Goal: Navigation & Orientation: Find specific page/section

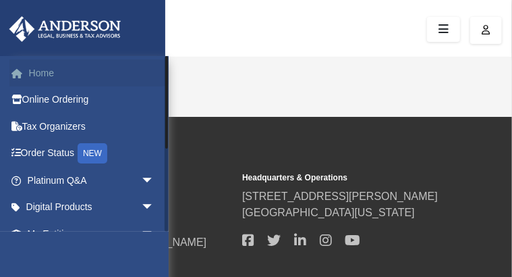
click at [88, 71] on link "Home" at bounding box center [91, 72] width 165 height 27
click at [133, 257] on div "[PERSON_NAME][EMAIL_ADDRESS][DOMAIN_NAME] Sign Out [PERSON_NAME][EMAIL_ADDRESS]…" at bounding box center [84, 194] width 169 height 277
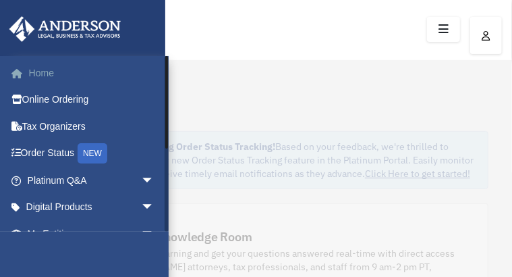
click at [95, 74] on link "Home" at bounding box center [91, 72] width 165 height 27
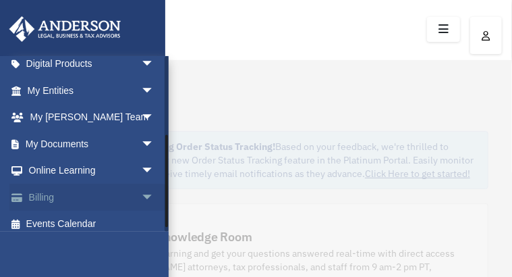
click at [161, 182] on div "hale.ella157@yahoo.com Sign Out hale.ella157@yahoo.com Home Online Ordering Tax…" at bounding box center [84, 144] width 169 height 176
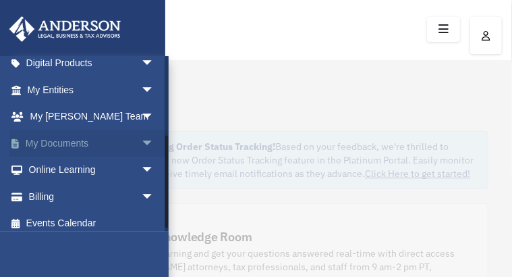
click at [141, 142] on span "arrow_drop_down" at bounding box center [154, 144] width 27 height 28
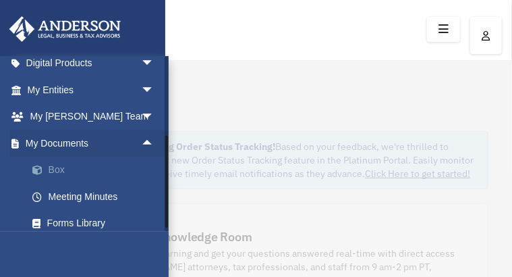
click at [115, 172] on link "Box" at bounding box center [97, 170] width 156 height 27
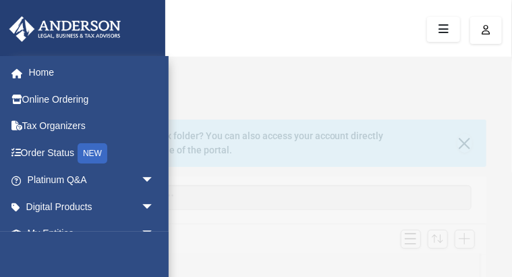
click at [0, 0] on icon "menu" at bounding box center [0, 0] width 0 height 0
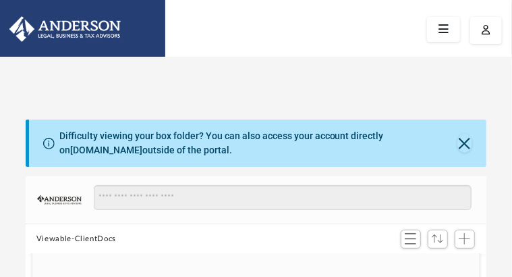
click at [0, 0] on icon "menu" at bounding box center [0, 0] width 0 height 0
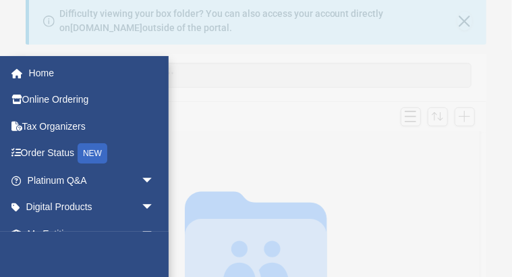
scroll to position [124, 0]
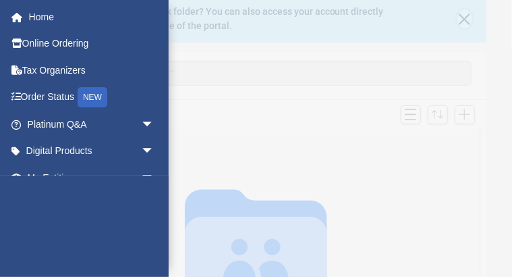
click at [468, 26] on button "Close" at bounding box center [465, 18] width 15 height 19
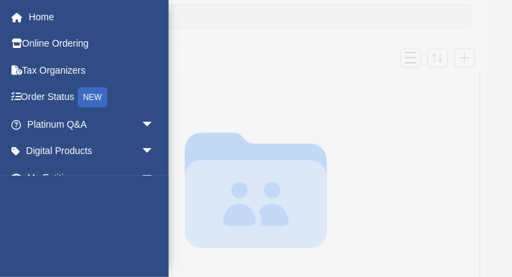
click at [231, 195] on icon "grid" at bounding box center [256, 189] width 142 height 115
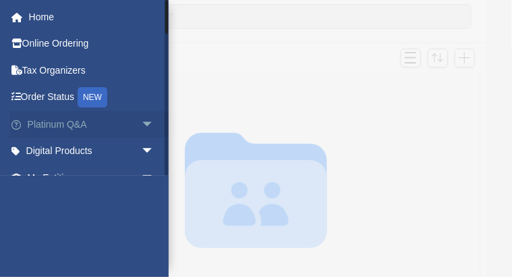
click at [141, 125] on span "arrow_drop_down" at bounding box center [154, 125] width 27 height 28
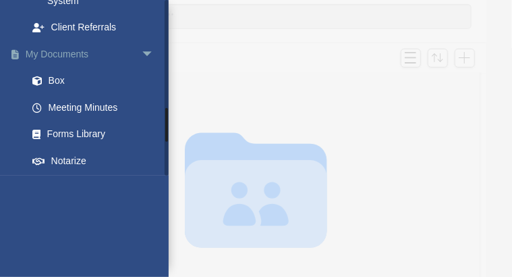
scroll to position [718, 0]
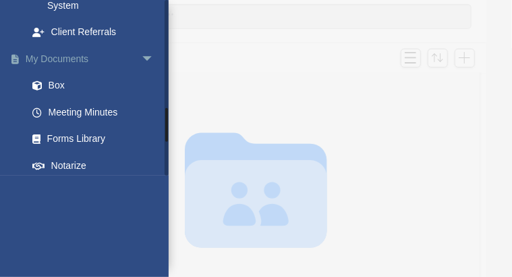
drag, startPoint x: 166, startPoint y: 135, endPoint x: 84, endPoint y: 124, distance: 83.1
click at [84, 124] on div "hale.ella157@yahoo.com Sign Out hale.ella157@yahoo.com Home Online Ordering Tax…" at bounding box center [84, 88] width 169 height 176
click at [84, 72] on link "My Documents arrow_drop_down" at bounding box center [91, 58] width 165 height 27
click at [57, 99] on link "Box" at bounding box center [97, 85] width 156 height 27
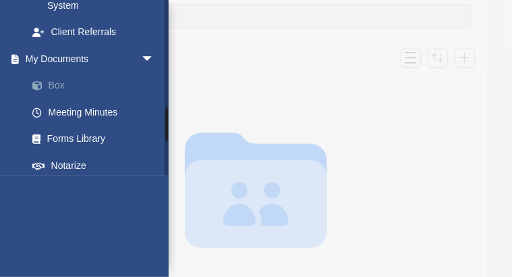
click at [57, 99] on link "Box" at bounding box center [97, 85] width 156 height 27
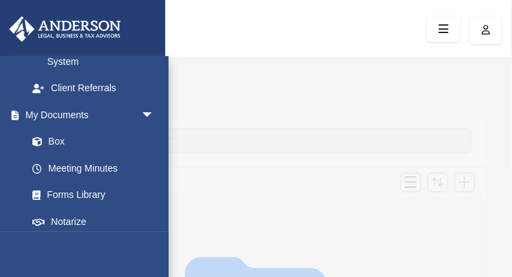
click at [0, 0] on img at bounding box center [0, 0] width 0 height 0
click at [61, 155] on link "Box" at bounding box center [97, 141] width 156 height 27
click at [19, 128] on link "Box" at bounding box center [90, 141] width 142 height 27
click at [19, 128] on link "Box" at bounding box center [97, 141] width 156 height 27
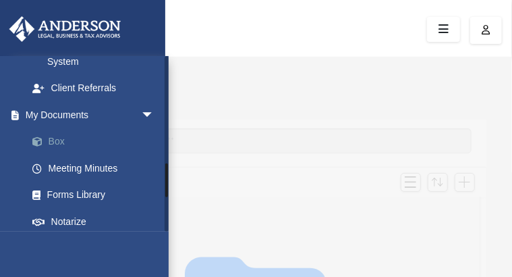
click at [19, 128] on link "Box" at bounding box center [97, 141] width 156 height 27
click at [0, 0] on icon "menu" at bounding box center [0, 0] width 0 height 0
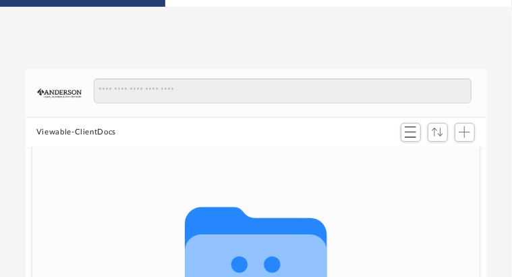
scroll to position [54, 0]
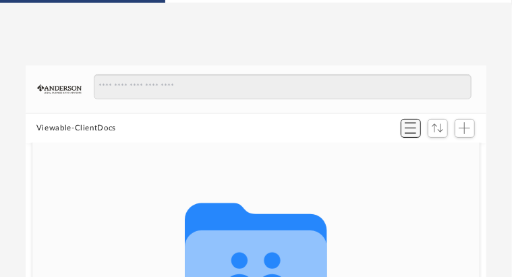
click at [410, 134] on span "Switch to List View" at bounding box center [410, 127] width 11 height 11
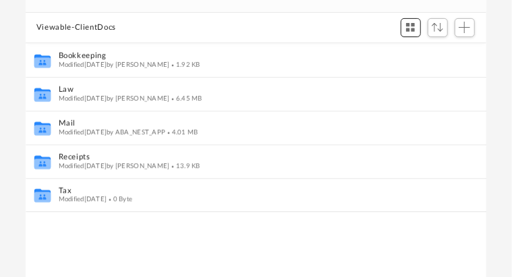
scroll to position [163, 0]
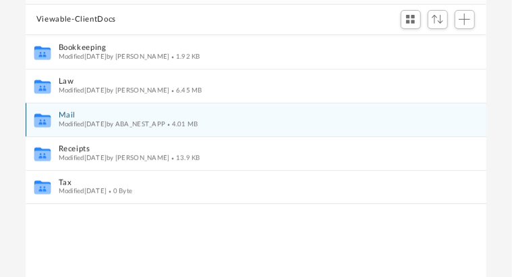
click at [165, 125] on span "Modified Thu Mar 20 2025 by ABA_NEST_APP" at bounding box center [111, 123] width 107 height 7
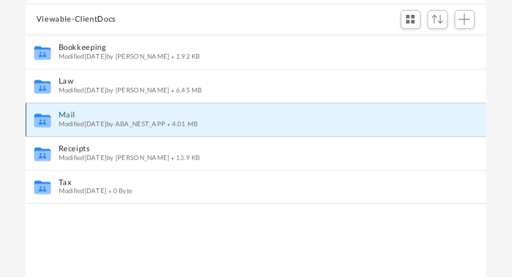
click at [43, 123] on icon "grid" at bounding box center [42, 122] width 16 height 10
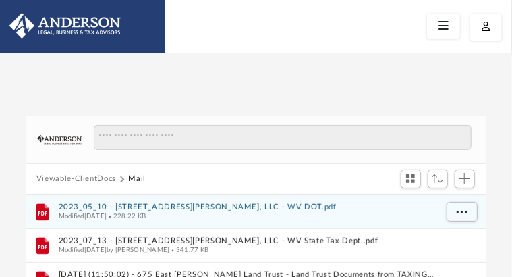
scroll to position [0, 0]
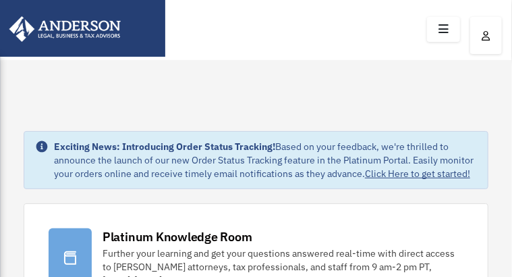
click at [0, 0] on icon "menu" at bounding box center [0, 0] width 0 height 0
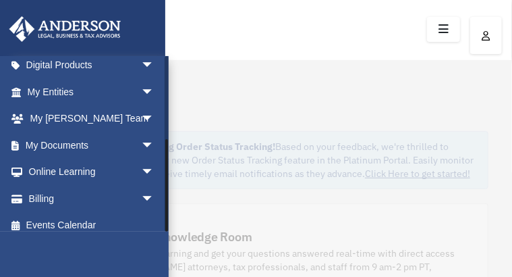
scroll to position [151, 0]
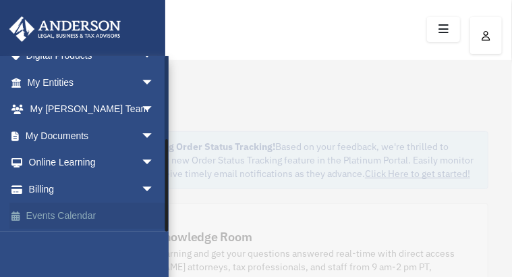
drag, startPoint x: 166, startPoint y: 180, endPoint x: 163, endPoint y: 213, distance: 33.2
click at [163, 213] on div "hale.ella157@yahoo.com Sign Out hale.ella157@yahoo.com Home Online Ordering Tax…" at bounding box center [84, 144] width 169 height 176
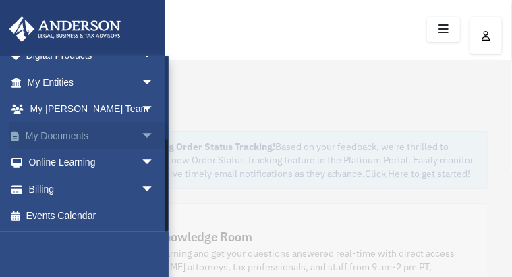
click at [143, 137] on span "arrow_drop_down" at bounding box center [154, 136] width 27 height 28
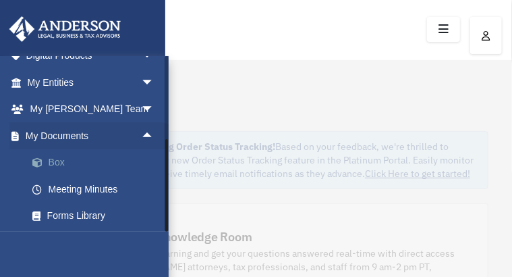
click at [62, 161] on link "Box" at bounding box center [97, 162] width 156 height 27
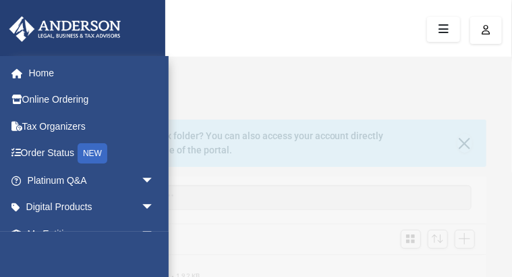
scroll to position [301, 455]
click at [0, 0] on icon "menu" at bounding box center [0, 0] width 0 height 0
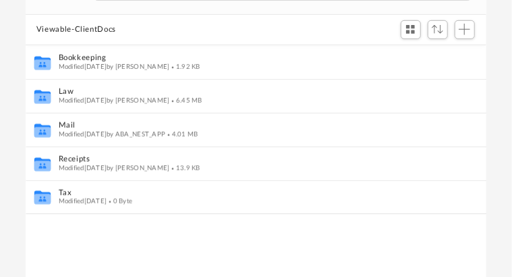
scroll to position [211, 0]
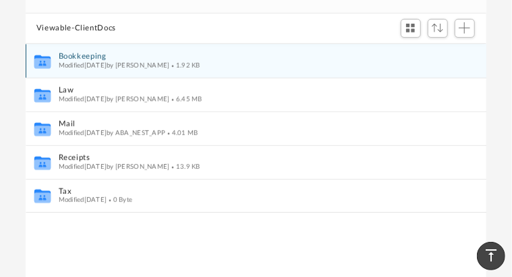
click at [97, 68] on span "Modified [DATE] by [PERSON_NAME]" at bounding box center [113, 64] width 111 height 7
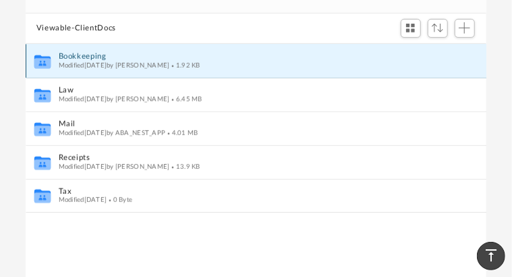
click at [97, 68] on span "Modified [DATE] by [PERSON_NAME]" at bounding box center [113, 64] width 111 height 7
click at [47, 63] on icon "Collaborated Folder" at bounding box center [42, 61] width 20 height 22
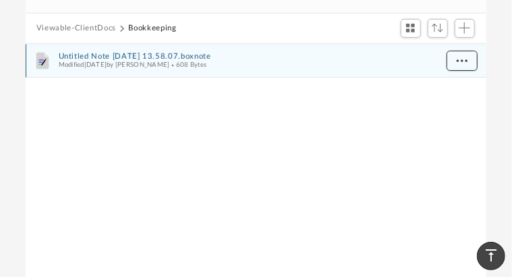
click at [463, 64] on span "More options" at bounding box center [462, 60] width 11 height 7
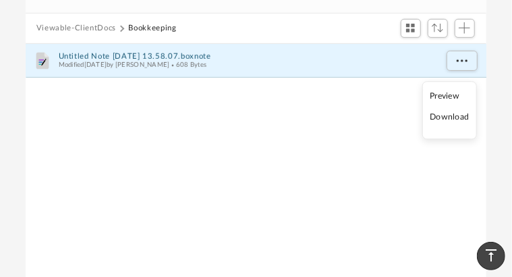
click at [452, 96] on li "Preview" at bounding box center [449, 96] width 39 height 14
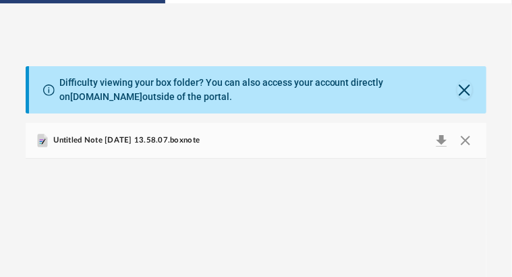
scroll to position [0, 0]
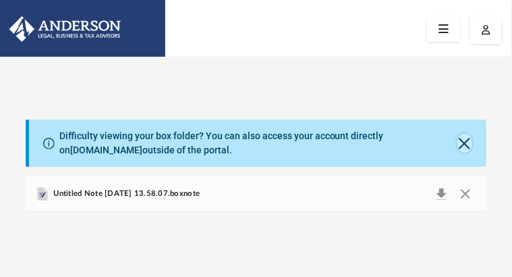
click at [469, 153] on button "Close" at bounding box center [465, 143] width 15 height 19
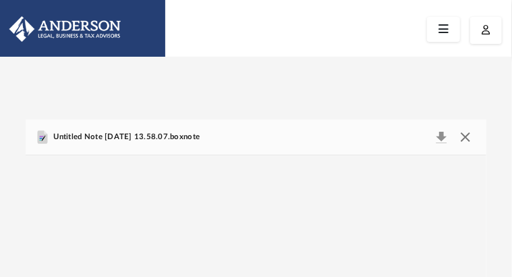
click at [466, 147] on button "Close" at bounding box center [466, 137] width 24 height 19
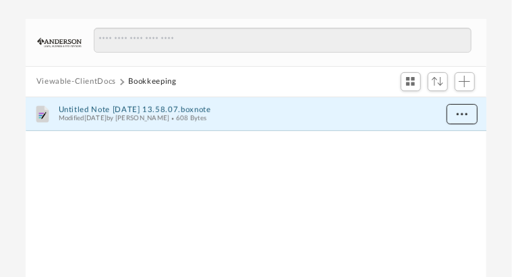
scroll to position [87, 0]
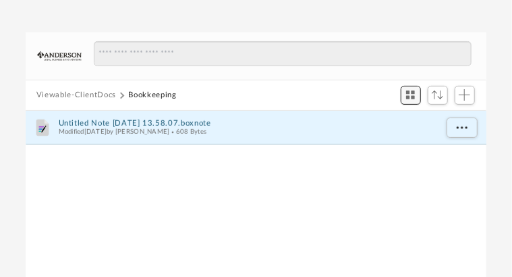
click at [414, 101] on span "Switch to Grid View" at bounding box center [410, 94] width 11 height 11
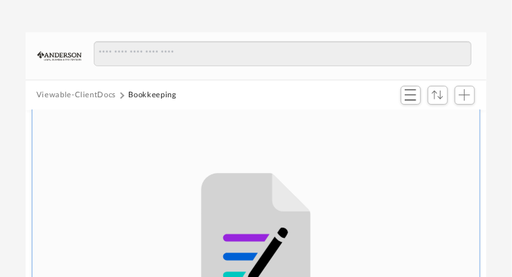
scroll to position [0, 0]
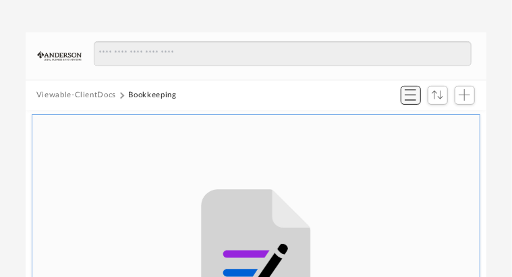
click at [414, 101] on span "Switch to List View" at bounding box center [410, 94] width 11 height 11
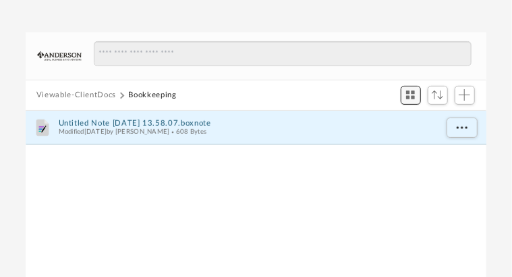
scroll to position [301, 455]
drag, startPoint x: 43, startPoint y: 0, endPoint x: 466, endPoint y: 153, distance: 450.0
click at [466, 131] on span "More options" at bounding box center [462, 127] width 11 height 7
click at [435, 179] on li "Preview" at bounding box center [449, 180] width 39 height 14
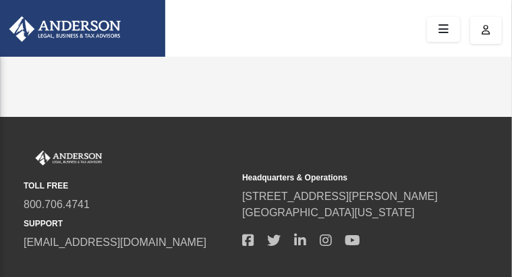
drag, startPoint x: 506, startPoint y: 0, endPoint x: 307, endPoint y: 111, distance: 227.6
click at [307, 111] on div "App hale.ella157@yahoo.com Sign Out hale.ella157@yahoo.com Home Online Ordering…" at bounding box center [256, 87] width 512 height 60
click at [0, 0] on img at bounding box center [0, 0] width 0 height 0
click at [0, 0] on link "[PERSON_NAME][EMAIL_ADDRESS][DOMAIN_NAME]" at bounding box center [0, 0] width 0 height 0
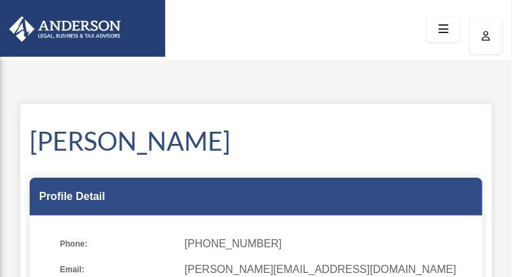
click at [0, 0] on icon "menu" at bounding box center [0, 0] width 0 height 0
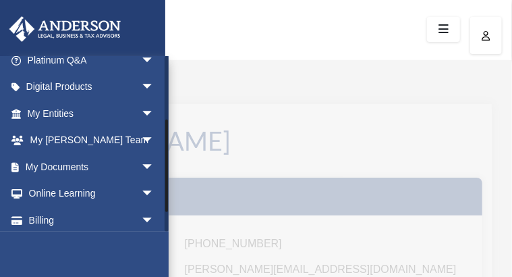
scroll to position [151, 0]
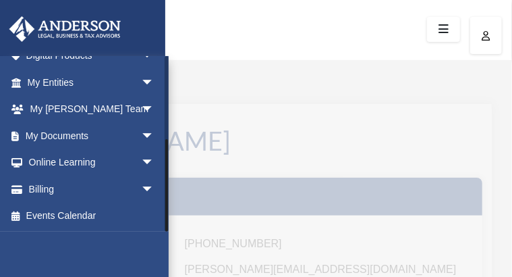
drag, startPoint x: 166, startPoint y: 136, endPoint x: 174, endPoint y: 257, distance: 120.4
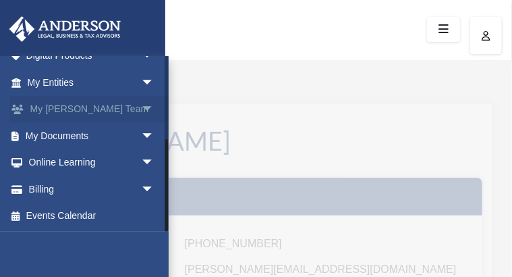
click at [141, 108] on span "arrow_drop_down" at bounding box center [154, 110] width 27 height 28
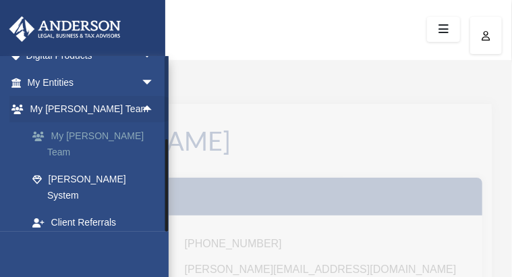
click at [144, 135] on link "My [PERSON_NAME] Team" at bounding box center [97, 143] width 156 height 43
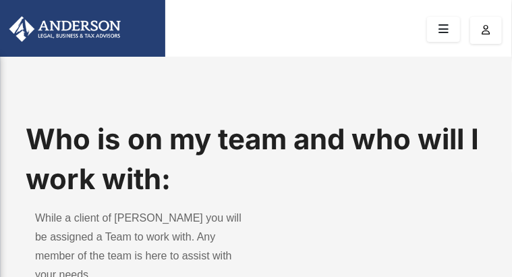
click at [0, 0] on icon "menu" at bounding box center [0, 0] width 0 height 0
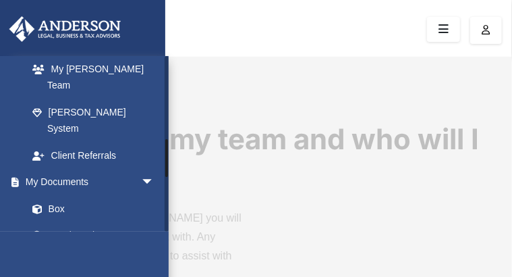
scroll to position [381, 0]
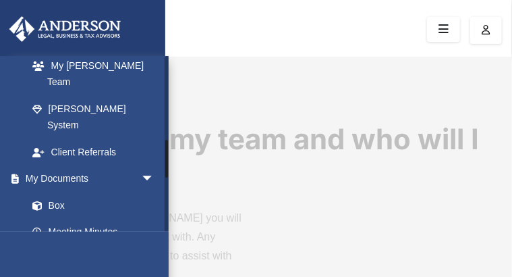
drag, startPoint x: 165, startPoint y: 129, endPoint x: 176, endPoint y: 159, distance: 31.4
click at [107, 165] on link "Client Referrals" at bounding box center [97, 151] width 156 height 27
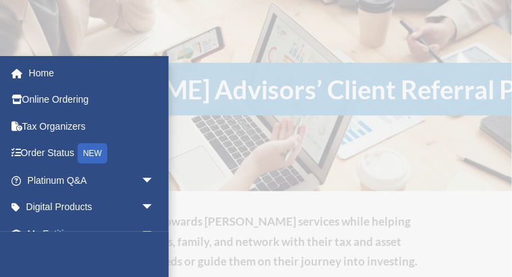
scroll to position [63, 0]
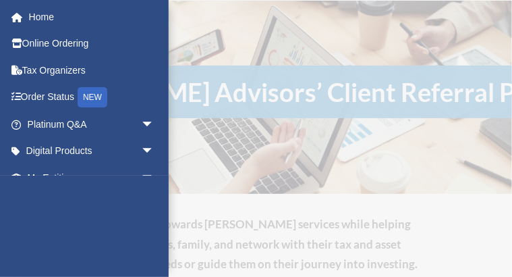
click at [416, 90] on h1 "[PERSON_NAME] Advisors’ Client Referral Program" at bounding box center [304, 91] width 608 height 53
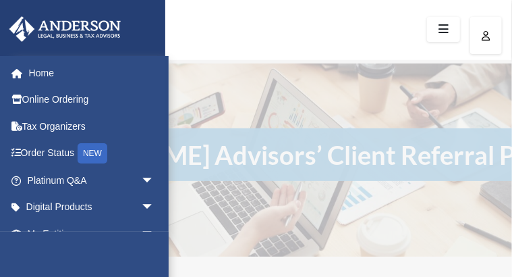
click at [0, 0] on icon "menu" at bounding box center [0, 0] width 0 height 0
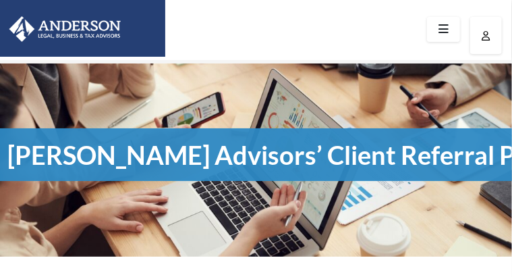
click at [0, 0] on icon "menu" at bounding box center [0, 0] width 0 height 0
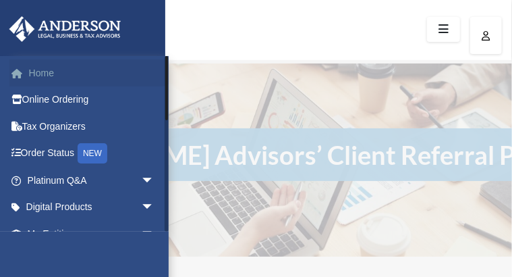
click at [46, 72] on link "Home" at bounding box center [91, 72] width 165 height 27
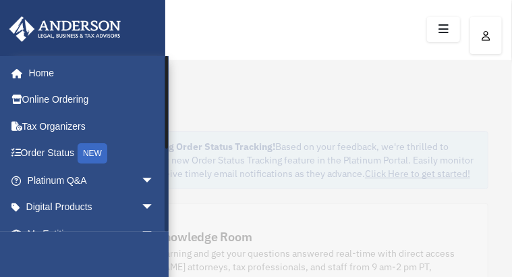
drag, startPoint x: 0, startPoint y: 0, endPoint x: 167, endPoint y: 102, distance: 196.0
click at [167, 102] on div at bounding box center [166, 102] width 3 height 92
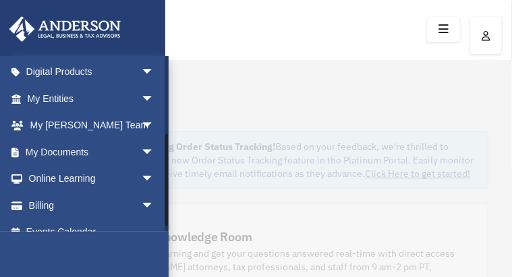
scroll to position [151, 0]
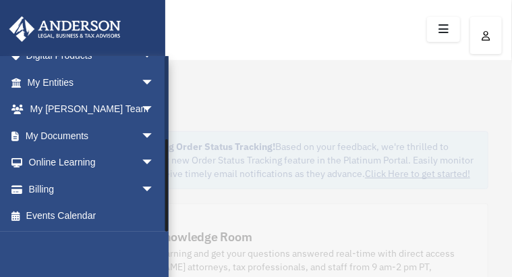
drag, startPoint x: 167, startPoint y: 102, endPoint x: 178, endPoint y: 213, distance: 111.2
click at [142, 135] on span "arrow_drop_down" at bounding box center [154, 136] width 27 height 28
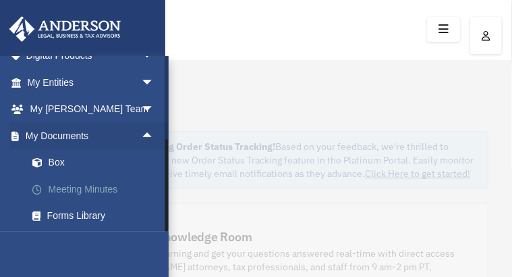
click at [134, 190] on link "Meeting Minutes" at bounding box center [97, 189] width 156 height 27
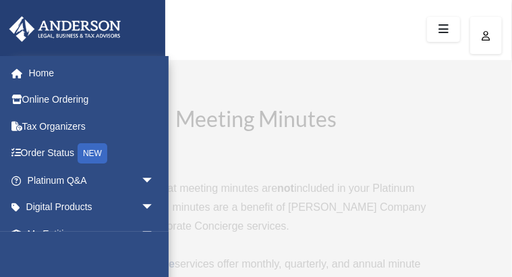
click at [0, 0] on icon "menu" at bounding box center [0, 0] width 0 height 0
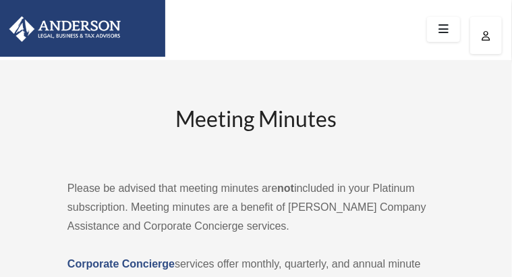
click at [0, 0] on icon "menu" at bounding box center [0, 0] width 0 height 0
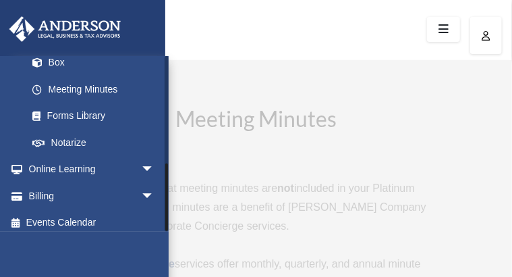
scroll to position [257, 0]
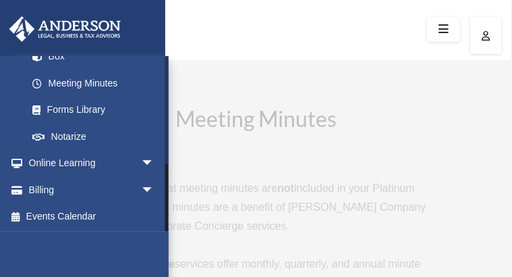
drag, startPoint x: 166, startPoint y: 178, endPoint x: 167, endPoint y: 204, distance: 25.7
click at [167, 204] on div at bounding box center [167, 144] width 4 height 176
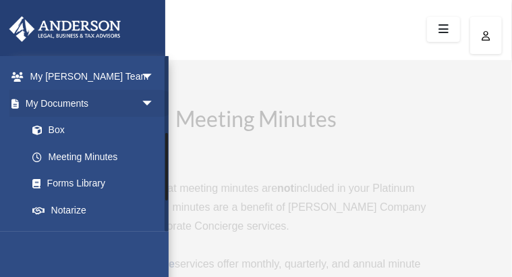
scroll to position [180, 0]
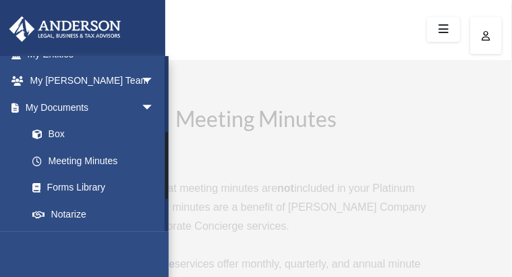
drag, startPoint x: 167, startPoint y: 204, endPoint x: 164, endPoint y: 171, distance: 32.6
click at [165, 171] on div at bounding box center [167, 144] width 4 height 176
click at [68, 132] on link "Box" at bounding box center [97, 134] width 156 height 27
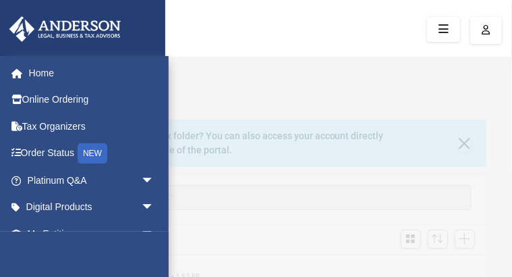
scroll to position [301, 455]
click at [0, 0] on icon "menu" at bounding box center [0, 0] width 0 height 0
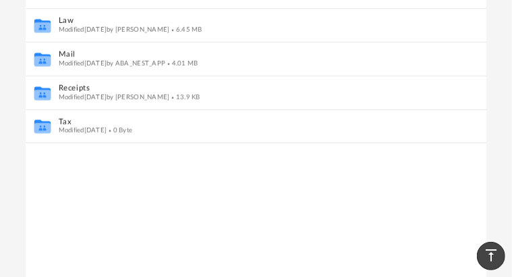
scroll to position [279, 0]
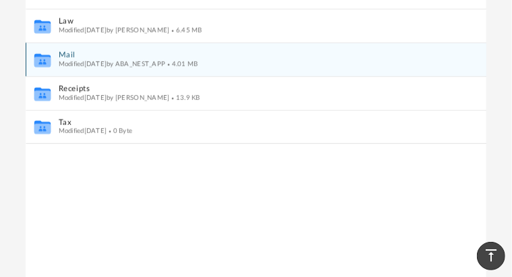
click at [46, 67] on icon "grid" at bounding box center [42, 62] width 16 height 10
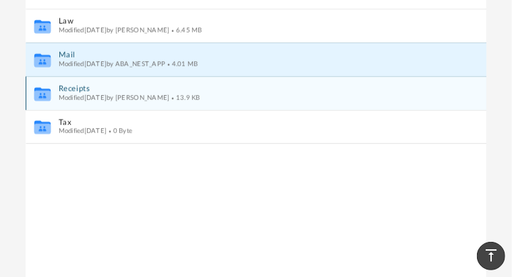
click at [42, 101] on icon "grid" at bounding box center [42, 94] width 16 height 14
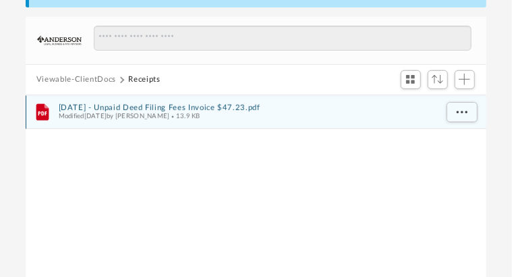
scroll to position [140, 0]
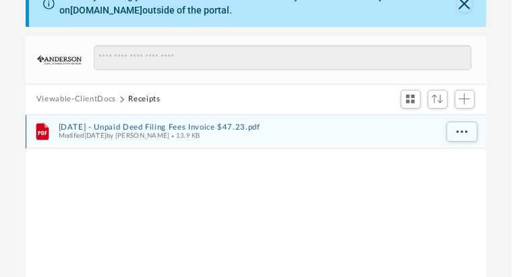
click at [44, 135] on icon "grid" at bounding box center [42, 133] width 9 height 4
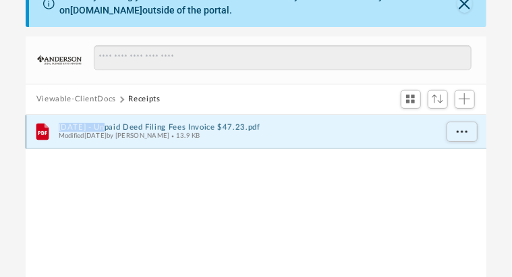
click at [44, 135] on icon "grid" at bounding box center [42, 133] width 9 height 4
click at [458, 135] on span "More options" at bounding box center [462, 131] width 11 height 7
click at [444, 169] on li "Preview" at bounding box center [449, 167] width 39 height 14
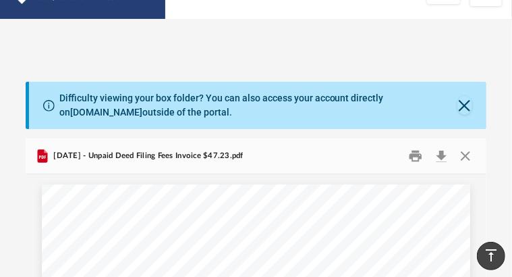
scroll to position [0, 0]
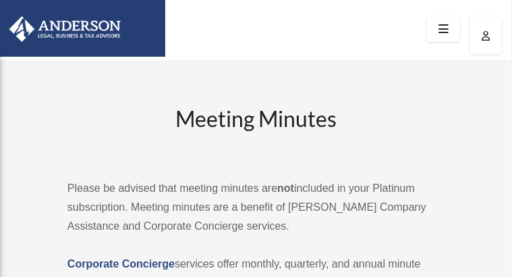
click at [0, 0] on icon "menu" at bounding box center [0, 0] width 0 height 0
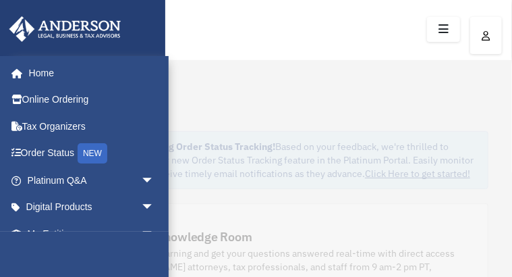
click at [0, 0] on icon "menu" at bounding box center [0, 0] width 0 height 0
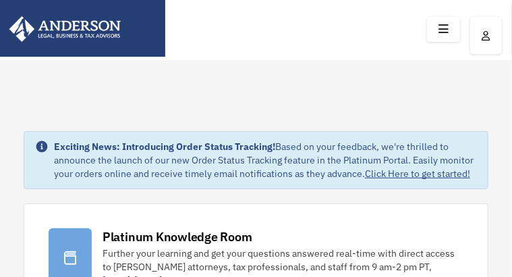
click at [0, 0] on icon "menu" at bounding box center [0, 0] width 0 height 0
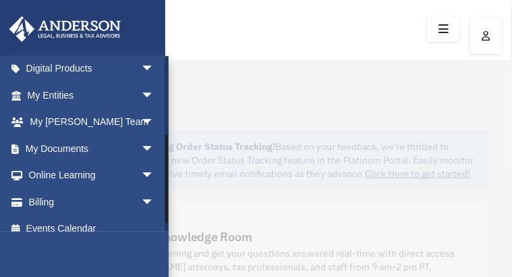
scroll to position [151, 0]
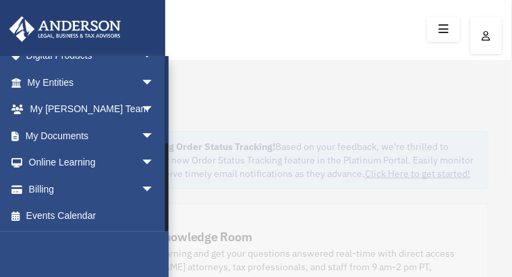
drag, startPoint x: 166, startPoint y: 171, endPoint x: 183, endPoint y: 219, distance: 50.8
click at [141, 135] on span "arrow_drop_down" at bounding box center [154, 136] width 27 height 28
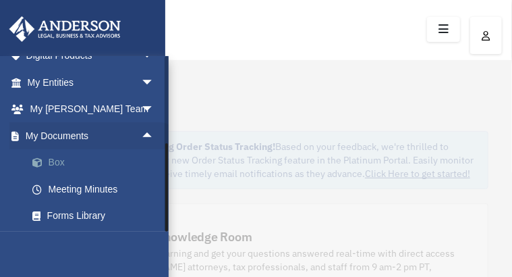
click at [67, 164] on link "Box" at bounding box center [97, 162] width 156 height 27
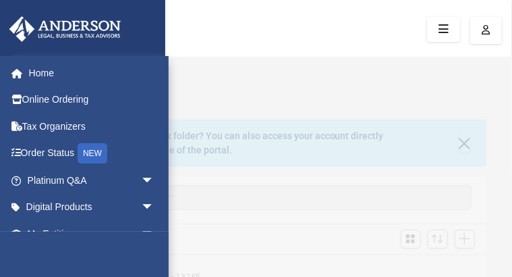
scroll to position [301, 455]
click at [0, 0] on icon "menu" at bounding box center [0, 0] width 0 height 0
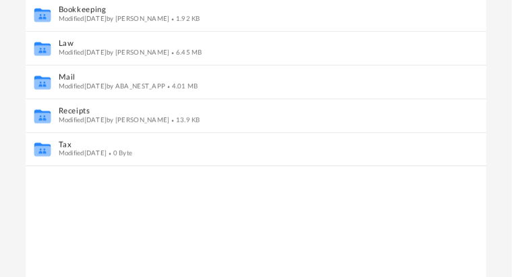
scroll to position [242, 0]
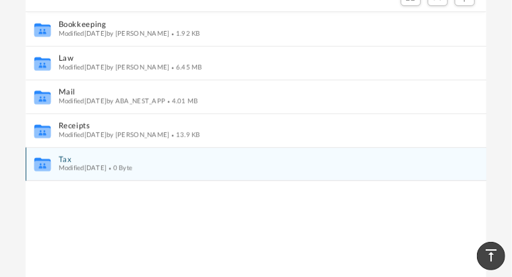
click at [107, 171] on span "Modified [DATE]" at bounding box center [82, 168] width 49 height 7
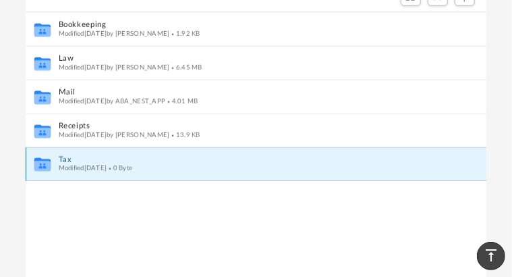
click at [45, 171] on icon "grid" at bounding box center [42, 166] width 16 height 10
